Goal: Task Accomplishment & Management: Manage account settings

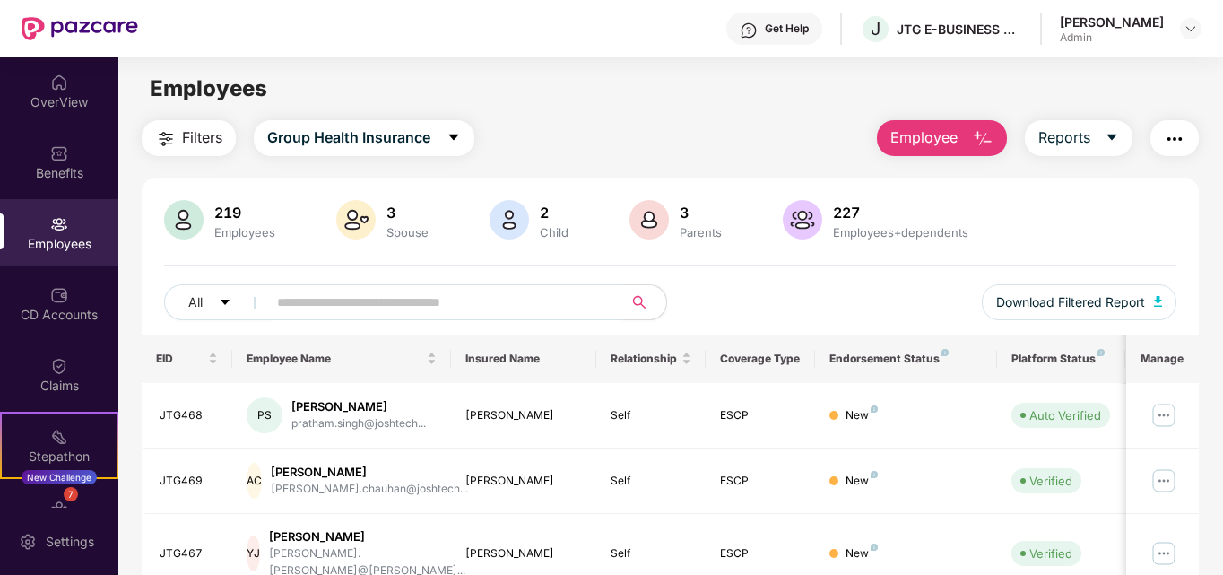
click at [287, 304] on input "text" at bounding box center [438, 302] width 322 height 27
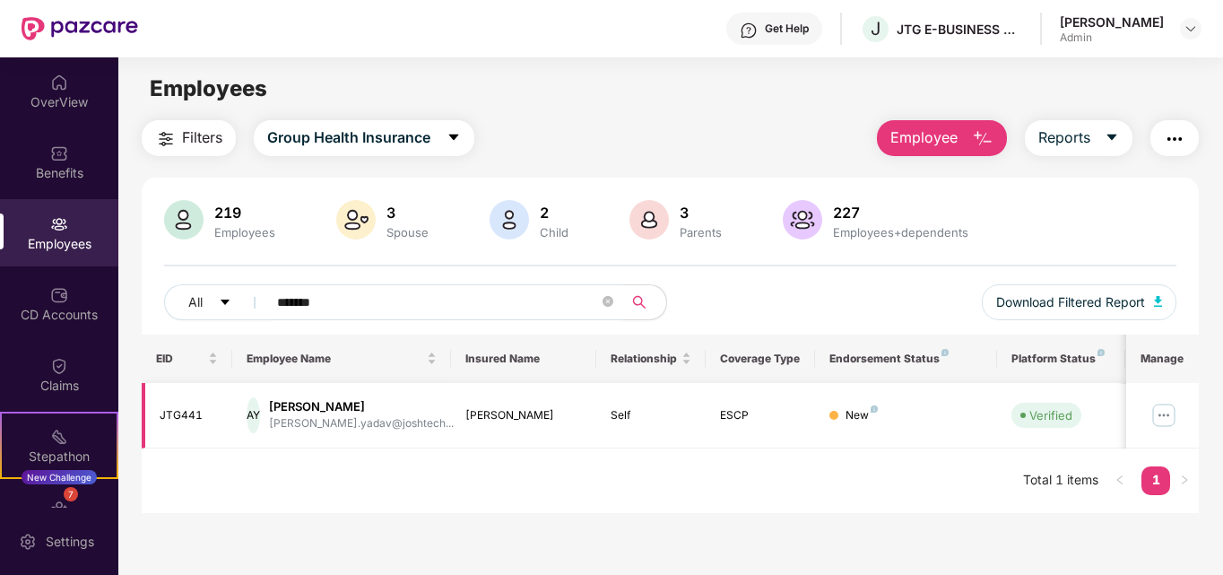
type input "*******"
click at [1167, 418] on img at bounding box center [1164, 415] width 29 height 29
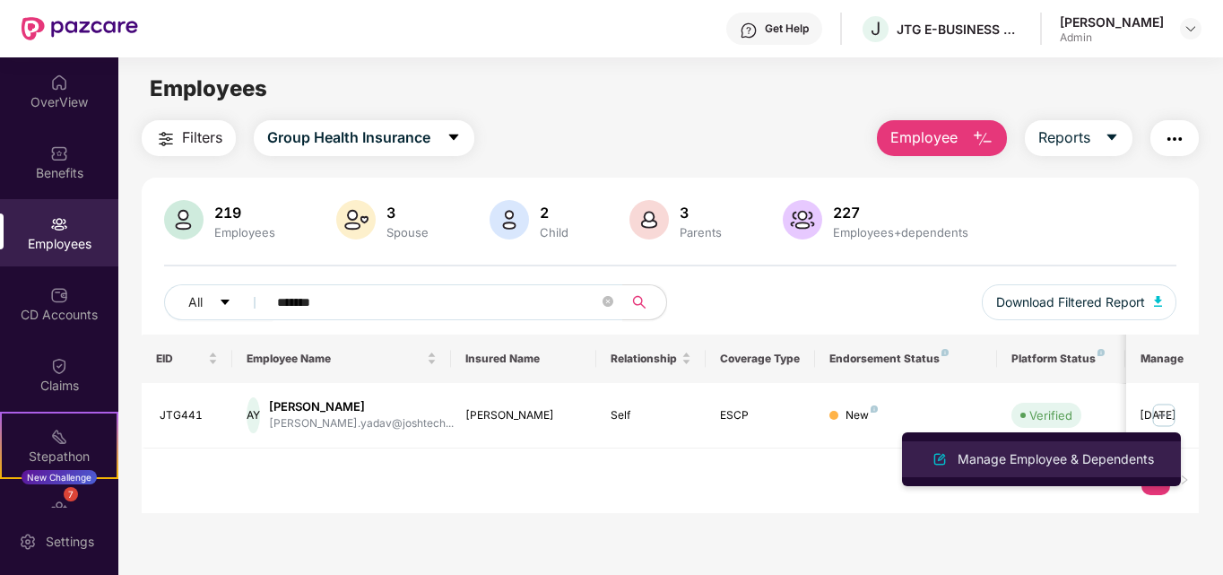
click at [980, 464] on div "Manage Employee & Dependents" at bounding box center [1056, 459] width 204 height 20
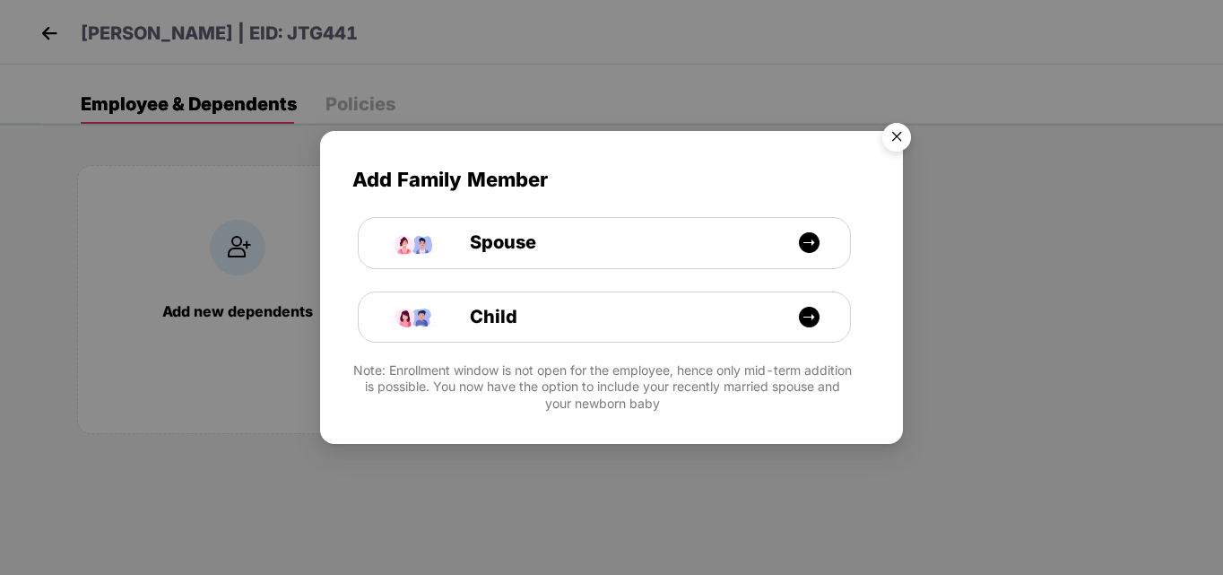
click at [898, 133] on img "Close" at bounding box center [897, 140] width 50 height 50
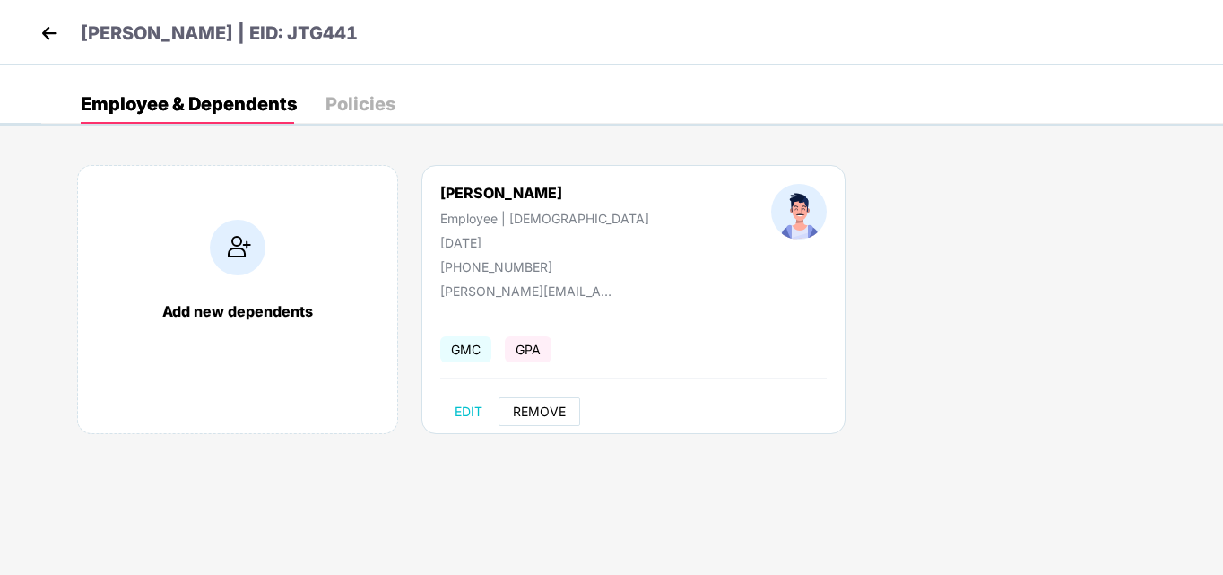
click at [534, 413] on span "REMOVE" at bounding box center [539, 411] width 53 height 14
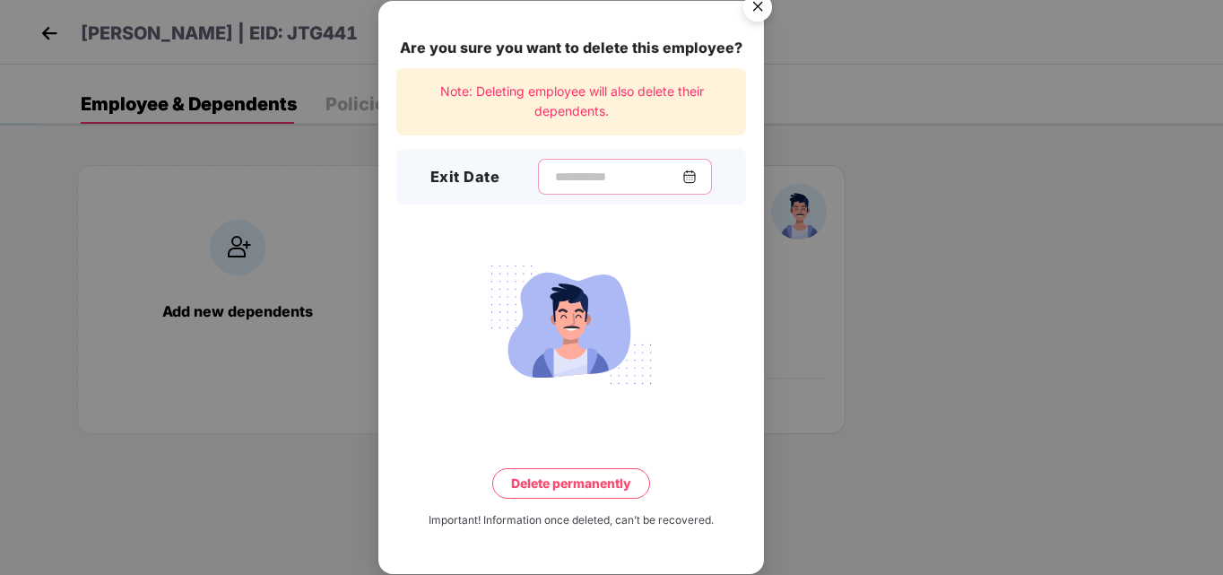
click at [553, 179] on input at bounding box center [617, 177] width 129 height 19
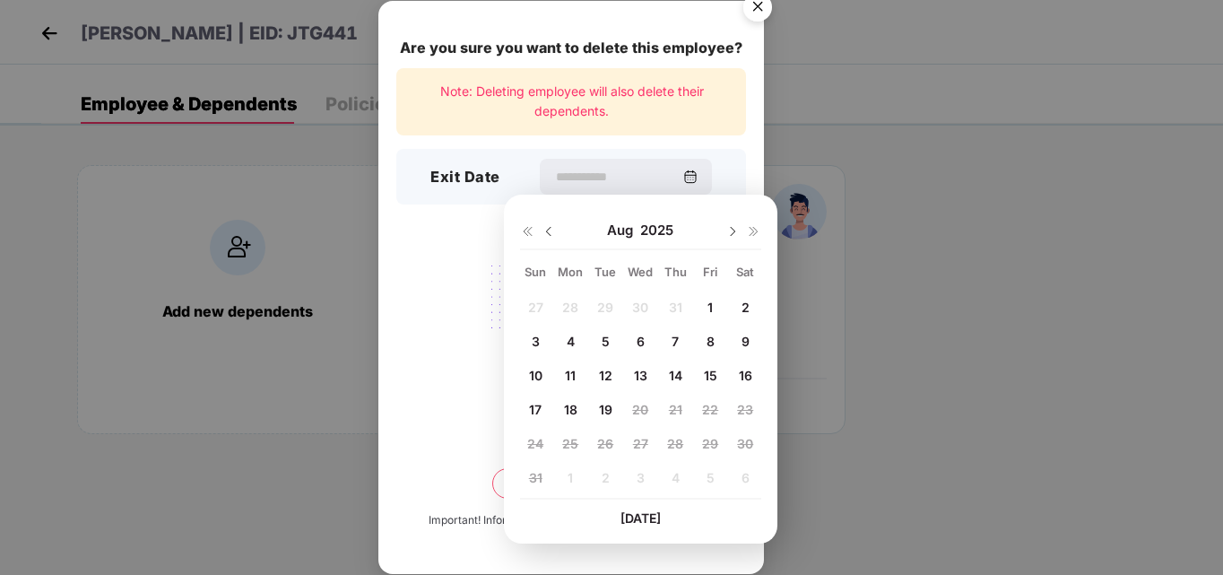
click at [570, 343] on span "4" at bounding box center [571, 341] width 8 height 15
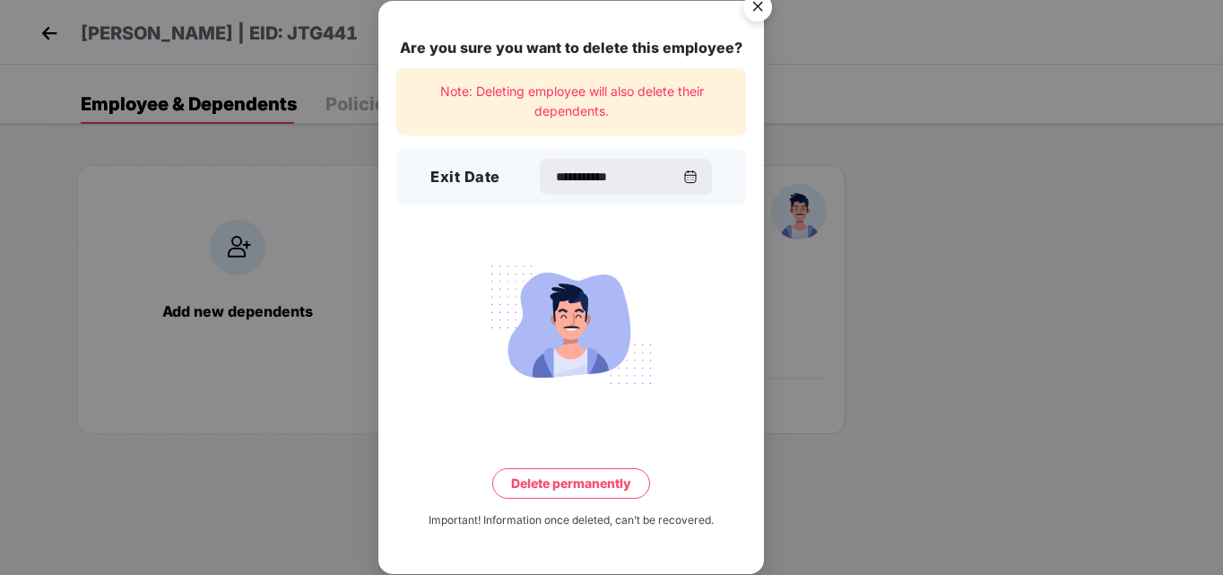
type input "**********"
click at [544, 488] on button "Delete permanently" at bounding box center [571, 483] width 158 height 30
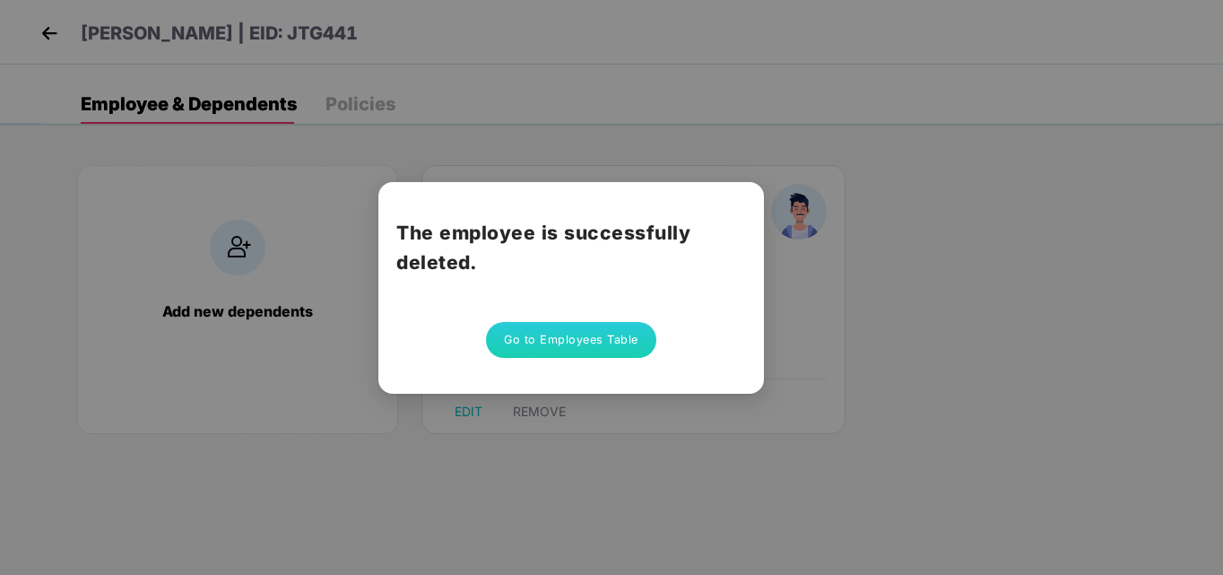
click at [579, 342] on button "Go to Employees Table" at bounding box center [571, 340] width 170 height 36
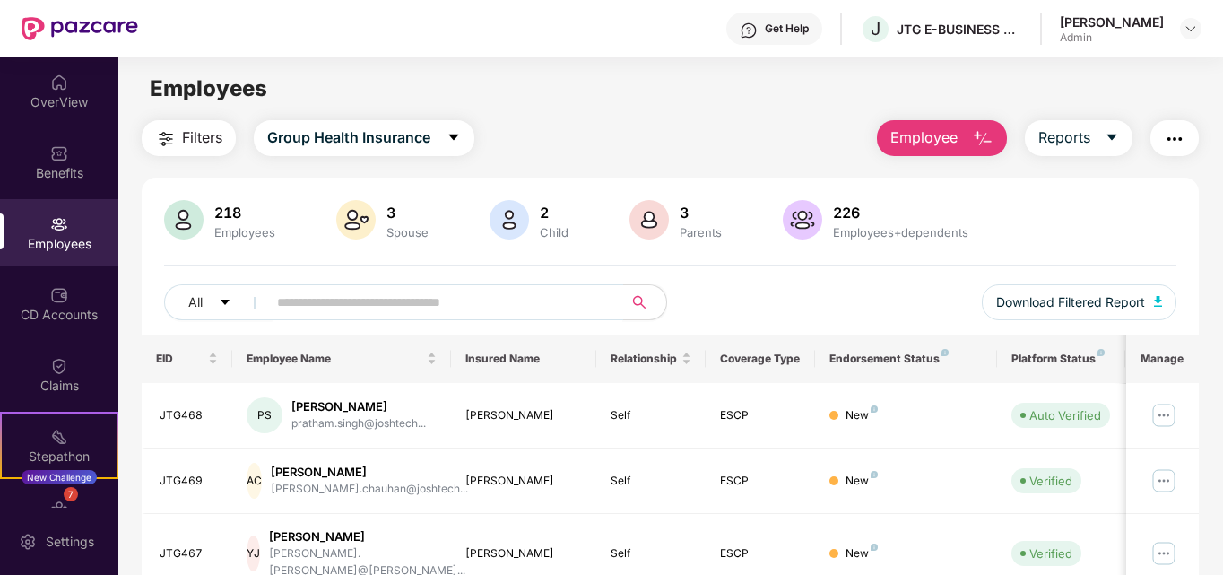
click at [376, 298] on input "text" at bounding box center [438, 302] width 322 height 27
